Goal: Information Seeking & Learning: Stay updated

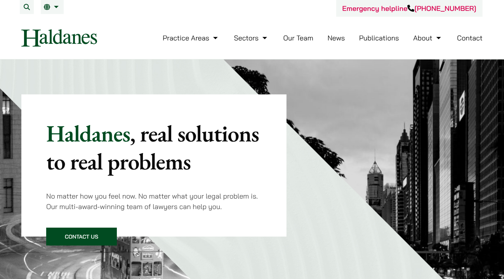
click at [340, 40] on link "News" at bounding box center [336, 37] width 17 height 9
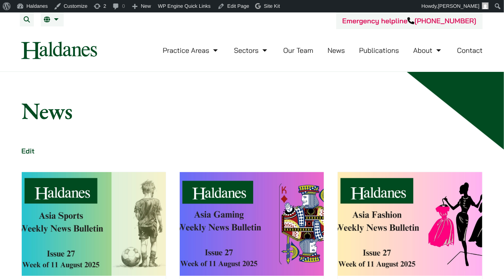
click at [90, 228] on img at bounding box center [94, 224] width 144 height 104
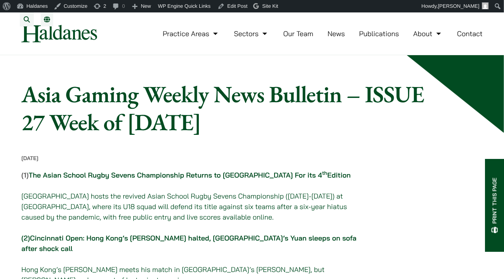
click at [160, 248] on link "Cincinnati Open: Hong Kong’s Wong halted, China’s Yuan sleeps on sofa after sho…" at bounding box center [188, 243] width 335 height 19
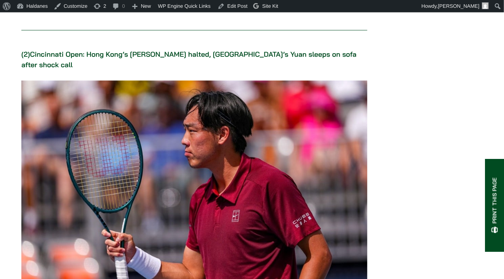
scroll to position [887, 0]
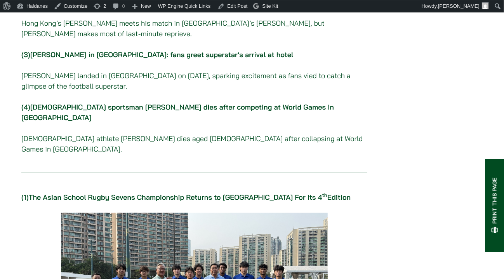
click at [131, 106] on link "Italian sportsman Mattia Debertolis dies after competing at World Games in China" at bounding box center [177, 112] width 313 height 19
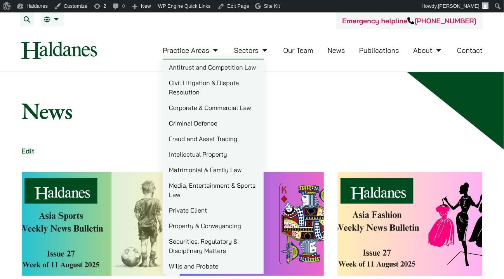
click at [269, 211] on img at bounding box center [252, 224] width 144 height 104
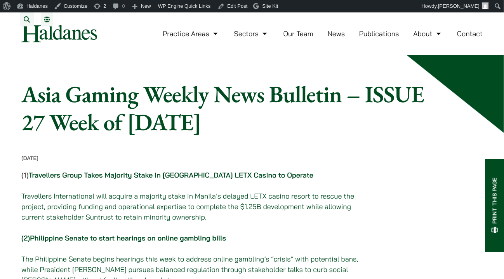
scroll to position [82, 0]
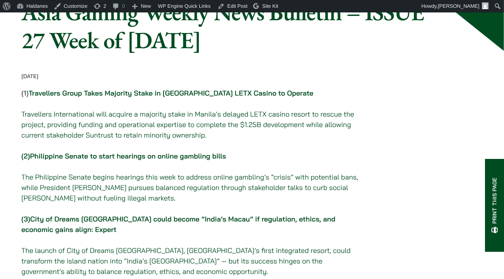
click at [226, 160] on link "Philippine Senate to start hearings on online gambling bills" at bounding box center [128, 156] width 196 height 9
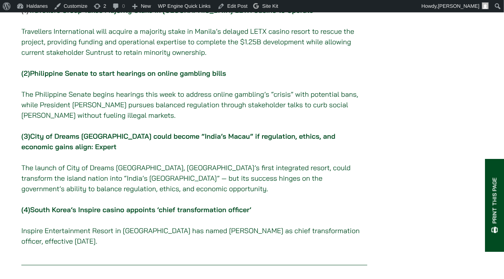
click at [192, 214] on link "South Korea’s Inspire casino appoints ‘chief transformation officer’" at bounding box center [140, 209] width 221 height 9
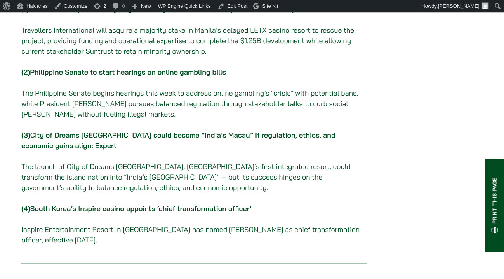
scroll to position [165, 0]
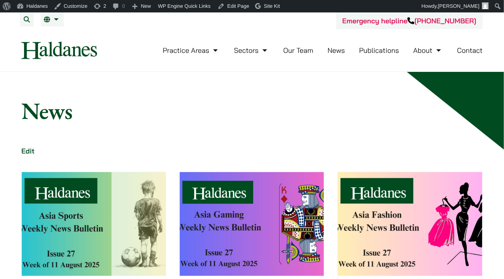
click at [367, 184] on img at bounding box center [410, 224] width 144 height 104
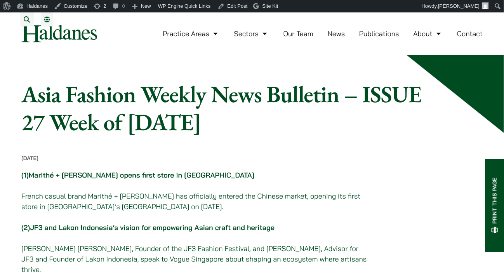
click at [228, 232] on link "JF3 and Lakon Indonesia’s vision for empowering Asian craft and heritage" at bounding box center [152, 227] width 245 height 9
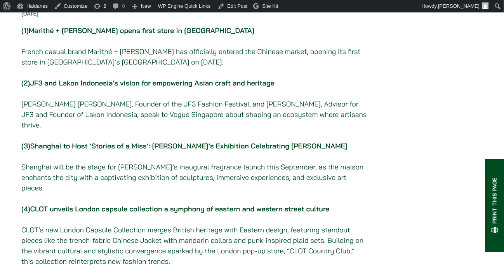
scroll to position [166, 0]
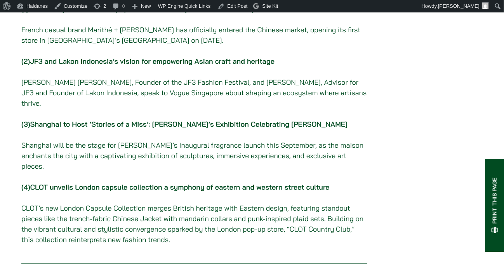
click at [176, 182] on p "(4) CLOT unveils London capsule collection a symphony of eastern and western st…" at bounding box center [194, 213] width 346 height 63
click at [178, 183] on link "CLOT unveils London capsule collection a symphony of eastern and western street…" at bounding box center [180, 187] width 300 height 9
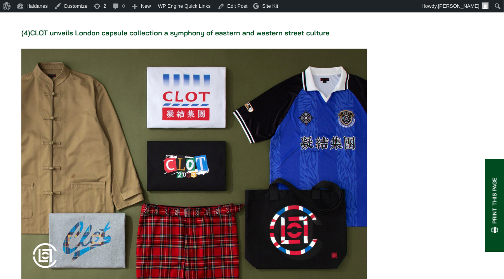
scroll to position [1875, 0]
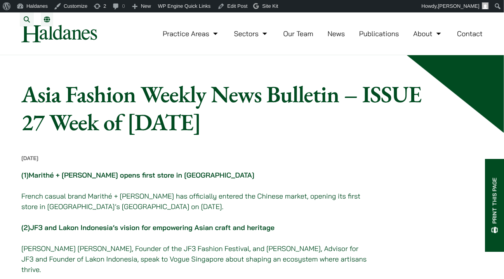
click at [340, 38] on link "News" at bounding box center [336, 33] width 17 height 9
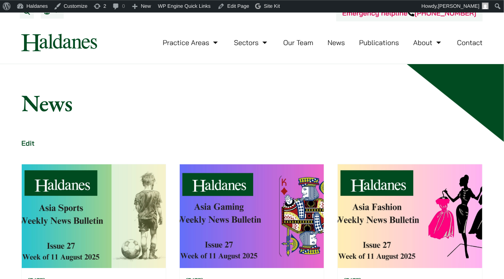
scroll to position [123, 0]
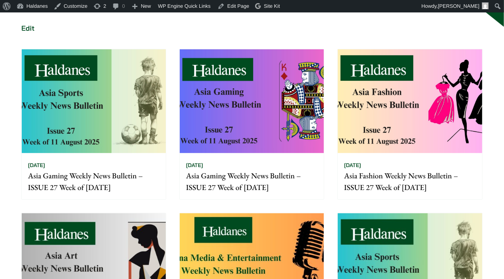
click at [127, 226] on img at bounding box center [94, 265] width 144 height 104
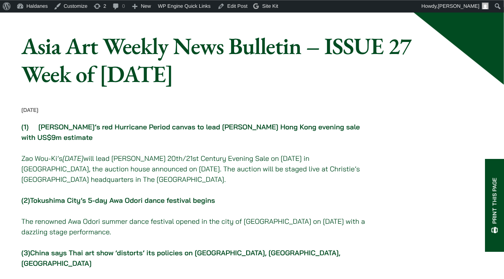
scroll to position [82, 0]
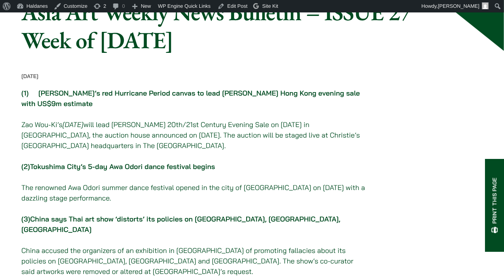
click at [209, 224] on link "China says Thai art show ‘distorts’ its policies on [GEOGRAPHIC_DATA], [GEOGRAP…" at bounding box center [180, 223] width 319 height 19
click at [113, 96] on link "[PERSON_NAME]’s red Hurricane Period canvas to lead [PERSON_NAME] Hong Kong eve…" at bounding box center [190, 98] width 339 height 19
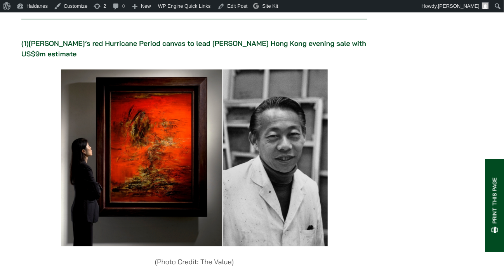
scroll to position [432, 0]
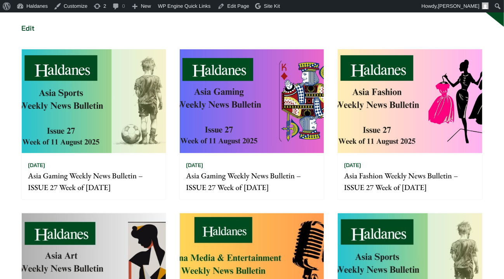
scroll to position [123, 0]
click at [239, 251] on img at bounding box center [252, 265] width 144 height 104
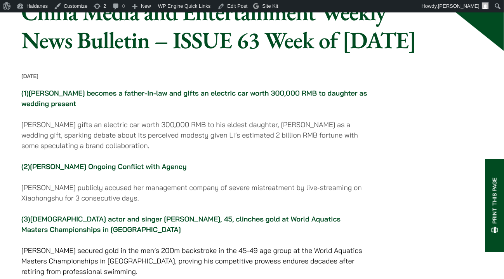
click at [168, 171] on link "[PERSON_NAME] Ongoing Conflict with Agency" at bounding box center [108, 166] width 157 height 9
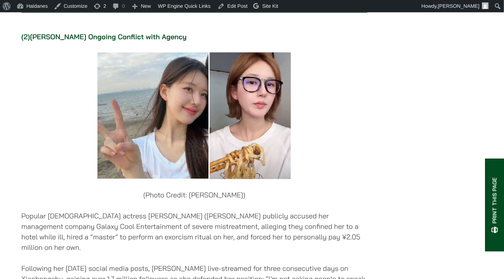
scroll to position [1498, 0]
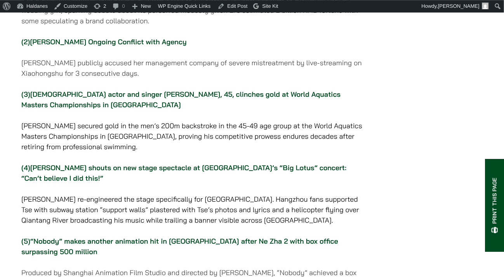
scroll to position [246, 0]
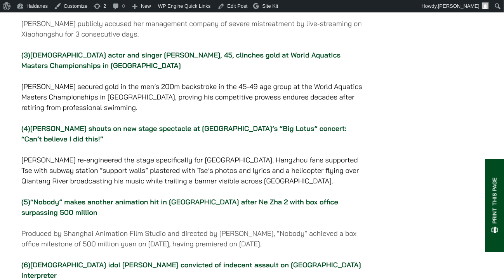
click at [133, 217] on link "“Nobody” makes another animation hit in [GEOGRAPHIC_DATA] after Ne Zha 2 with b…" at bounding box center [179, 206] width 317 height 19
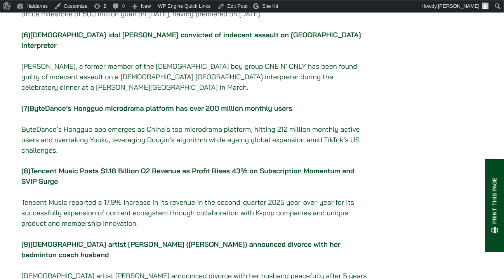
scroll to position [535, 0]
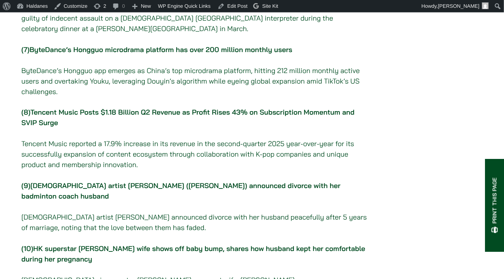
click at [78, 201] on link "[DEMOGRAPHIC_DATA] artist [PERSON_NAME] ([PERSON_NAME]) announced divorce with …" at bounding box center [180, 190] width 319 height 19
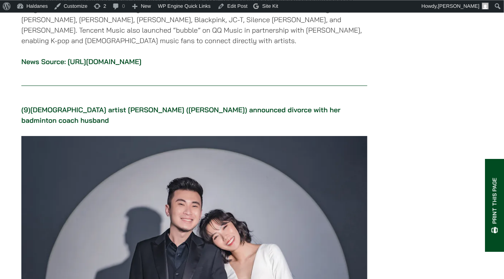
scroll to position [4862, 0]
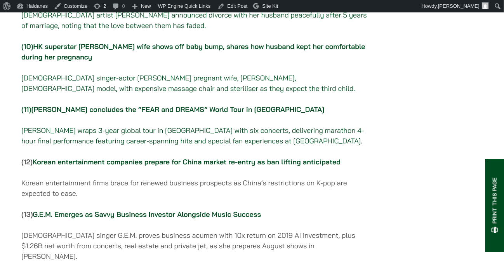
scroll to position [740, 0]
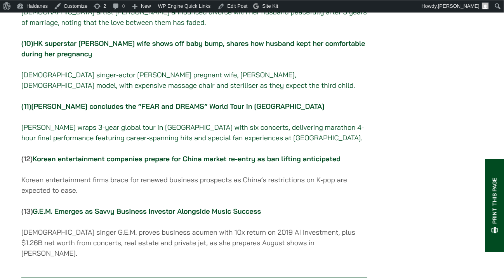
click at [105, 214] on link "G.E.M. Emerges as Savvy Business Investor Alongside Music Success" at bounding box center [147, 211] width 228 height 9
click at [101, 213] on link "G.E.M. Emerges as Savvy Business Investor Alongside Music Success" at bounding box center [147, 211] width 228 height 9
click at [119, 163] on link "Korean entertainment companies prepare for China market re-entry as ban lifting…" at bounding box center [187, 158] width 308 height 9
click at [108, 108] on link "[PERSON_NAME] concludes the “FEAR and DREAMS” World Tour in [GEOGRAPHIC_DATA]" at bounding box center [177, 106] width 293 height 9
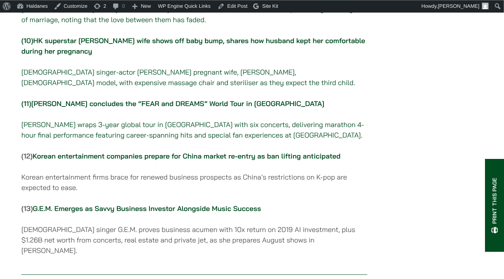
scroll to position [740, 0]
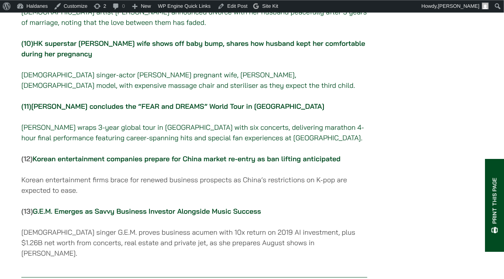
click at [112, 49] on link "HK superstar [PERSON_NAME] wife shows off baby bump, shares how husband kept he…" at bounding box center [193, 48] width 344 height 19
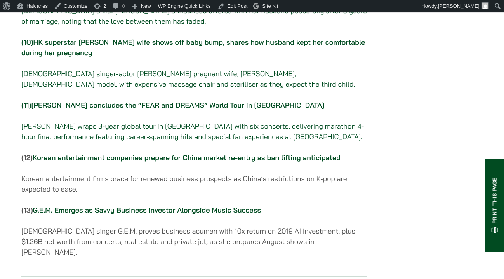
scroll to position [740, 0]
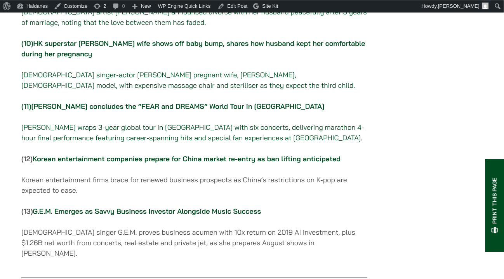
click at [85, 214] on link "G.E.M. Emerges as Savvy Business Investor Alongside Music Success" at bounding box center [147, 211] width 228 height 9
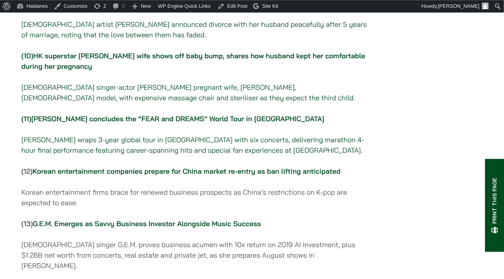
scroll to position [769, 0]
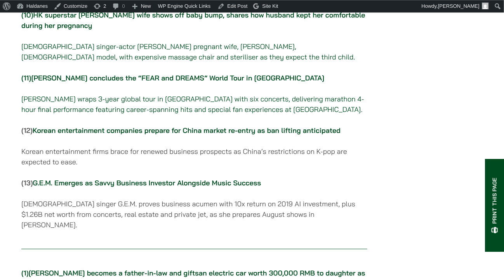
click at [105, 184] on link "G.E.M. Emerges as Savvy Business Investor Alongside Music Success" at bounding box center [147, 182] width 228 height 9
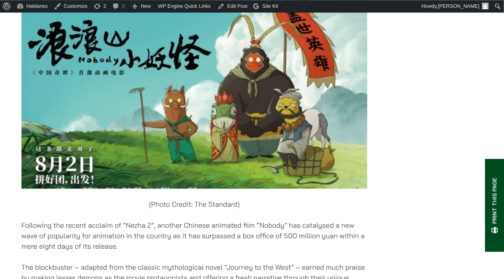
scroll to position [2736, 0]
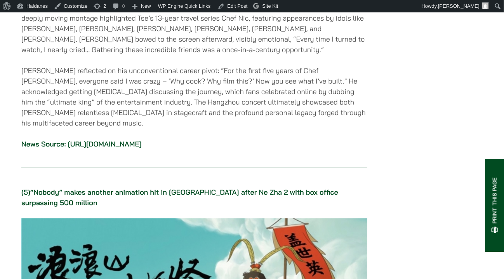
click at [318, 188] on link "“Nobody” makes another animation hit in [GEOGRAPHIC_DATA] after Ne Zha 2 with b…" at bounding box center [179, 197] width 317 height 19
click at [310, 188] on link "“Nobody” makes another animation hit in [GEOGRAPHIC_DATA] after Ne Zha 2 with b…" at bounding box center [179, 197] width 317 height 19
click at [291, 188] on link "“Nobody” makes another animation hit in [GEOGRAPHIC_DATA] after Ne Zha 2 with b…" at bounding box center [179, 197] width 317 height 19
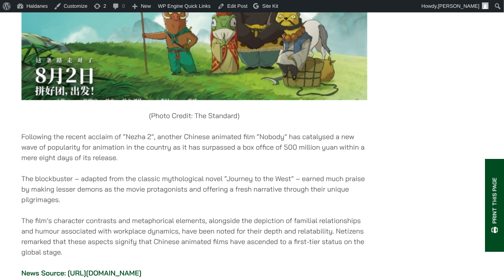
scroll to position [3065, 0]
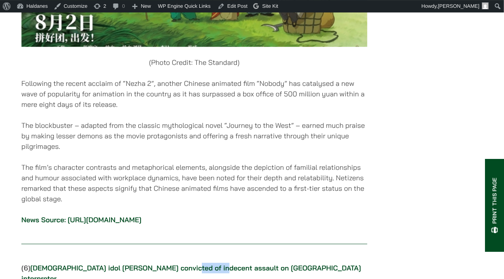
scroll to position [3106, 0]
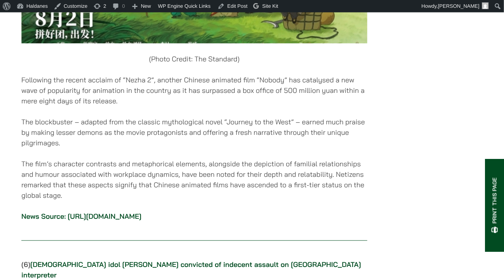
click at [190, 260] on link "[DEMOGRAPHIC_DATA] idol [PERSON_NAME] convicted of indecent assault on [GEOGRAP…" at bounding box center [191, 269] width 340 height 19
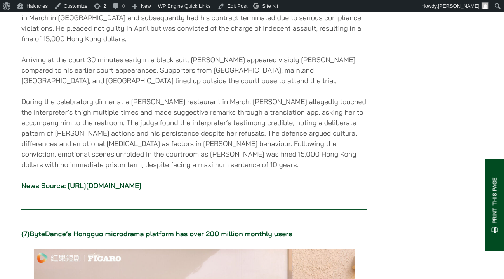
scroll to position [3639, 0]
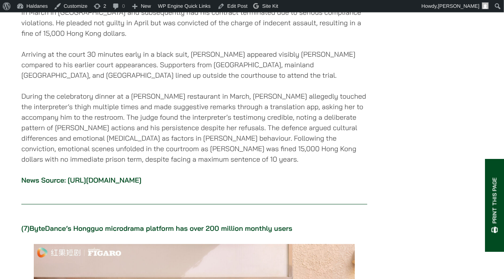
click at [202, 224] on link "ByteDance’s Hongguo microdrama platform has over 200 million monthly users" at bounding box center [161, 228] width 263 height 9
click at [136, 224] on link "ByteDance’s Hongguo microdrama platform has over 200 million monthly users" at bounding box center [161, 228] width 263 height 9
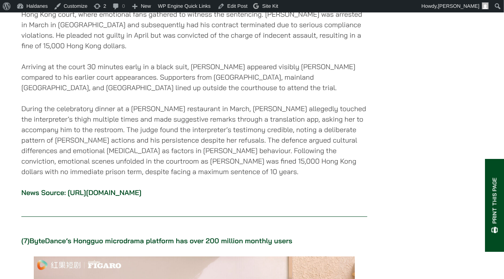
scroll to position [3627, 0]
click at [89, 236] on link "ByteDance’s Hongguo microdrama platform has over 200 million monthly users" at bounding box center [161, 240] width 263 height 9
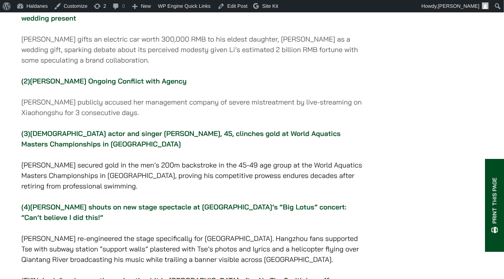
scroll to position [241, 0]
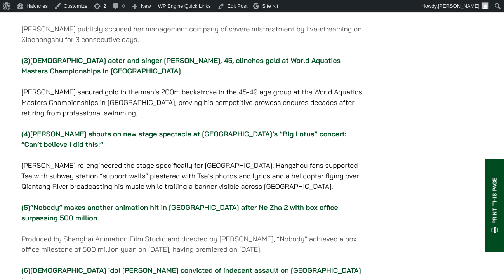
click at [130, 223] on p "(5) “Nobody” makes another animation hit in [GEOGRAPHIC_DATA] after Ne Zha 2 wi…" at bounding box center [194, 212] width 346 height 21
click at [131, 222] on link "“Nobody” makes another animation hit in [GEOGRAPHIC_DATA] after Ne Zha 2 with b…" at bounding box center [179, 212] width 317 height 19
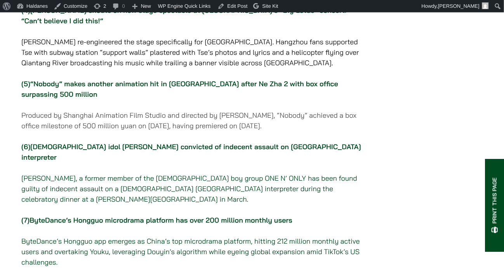
click at [107, 225] on link "ByteDance’s Hongguo microdrama platform has over 200 million monthly users" at bounding box center [161, 220] width 263 height 9
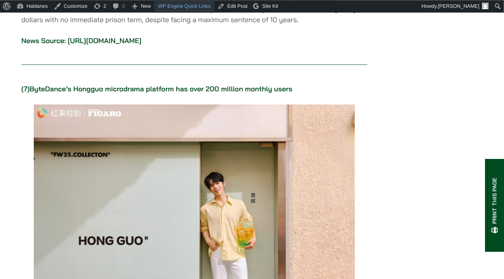
scroll to position [3779, 0]
